Goal: Navigation & Orientation: Go to known website

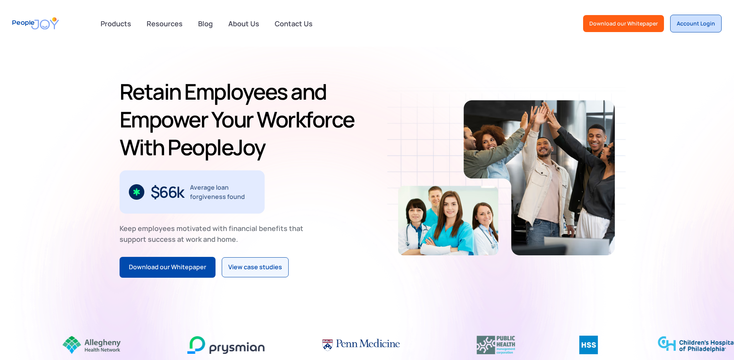
click at [697, 21] on div "Account Login" at bounding box center [695, 24] width 38 height 8
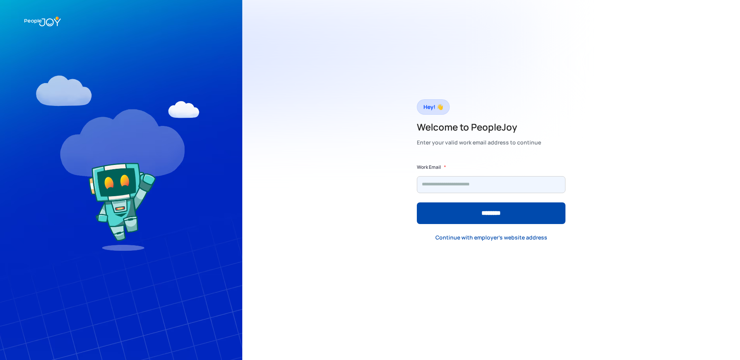
click at [444, 184] on input "Form" at bounding box center [491, 184] width 149 height 17
type input "**********"
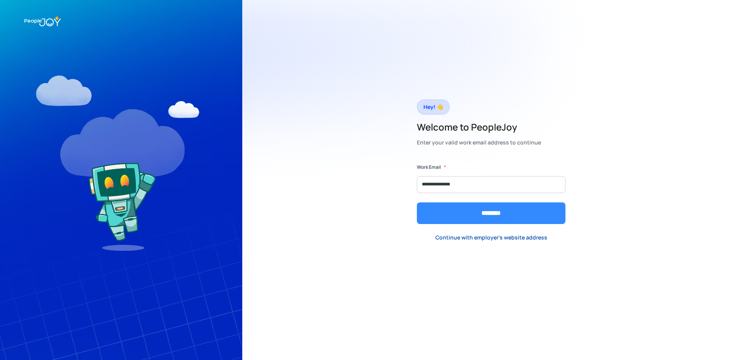
click at [468, 214] on input "********" at bounding box center [491, 214] width 149 height 22
